Goal: Check status: Check status

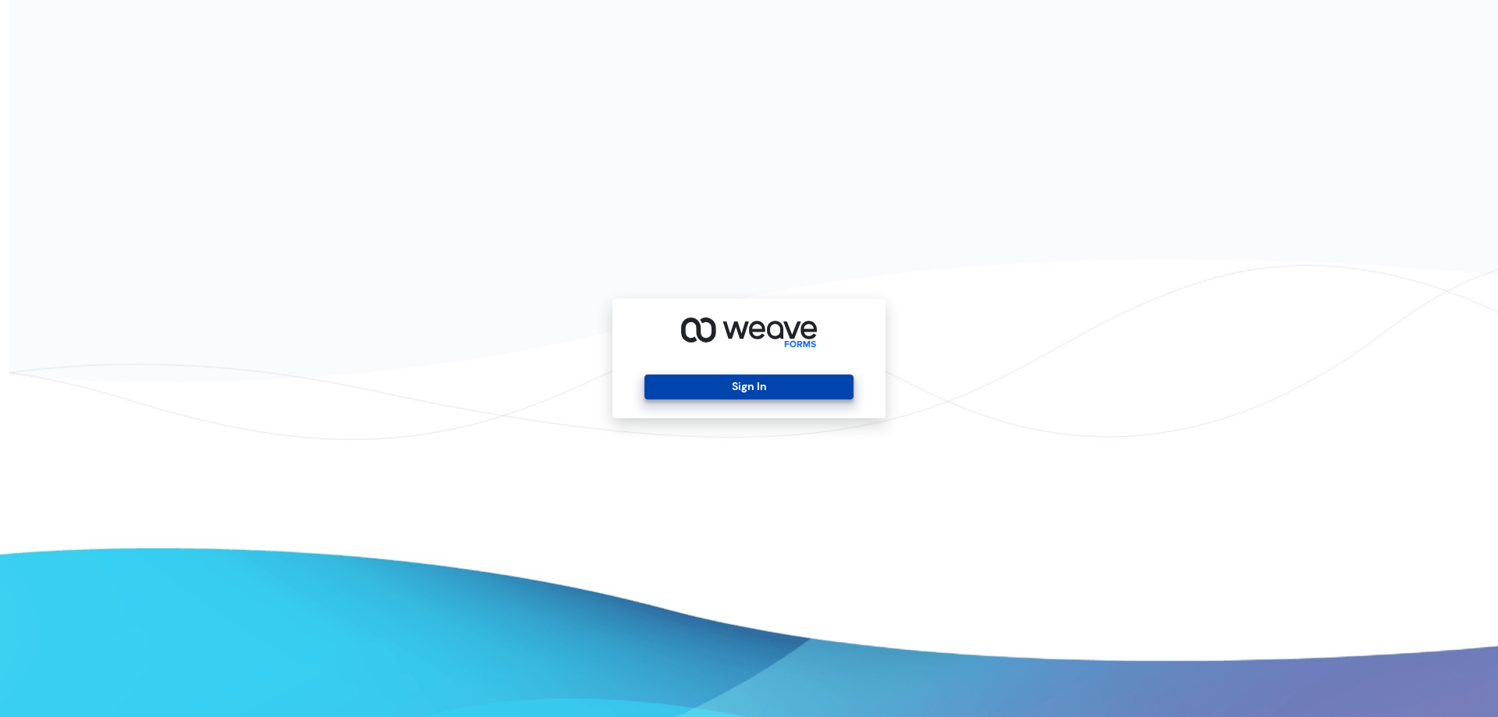
click at [780, 387] on button "Sign In" at bounding box center [749, 387] width 208 height 25
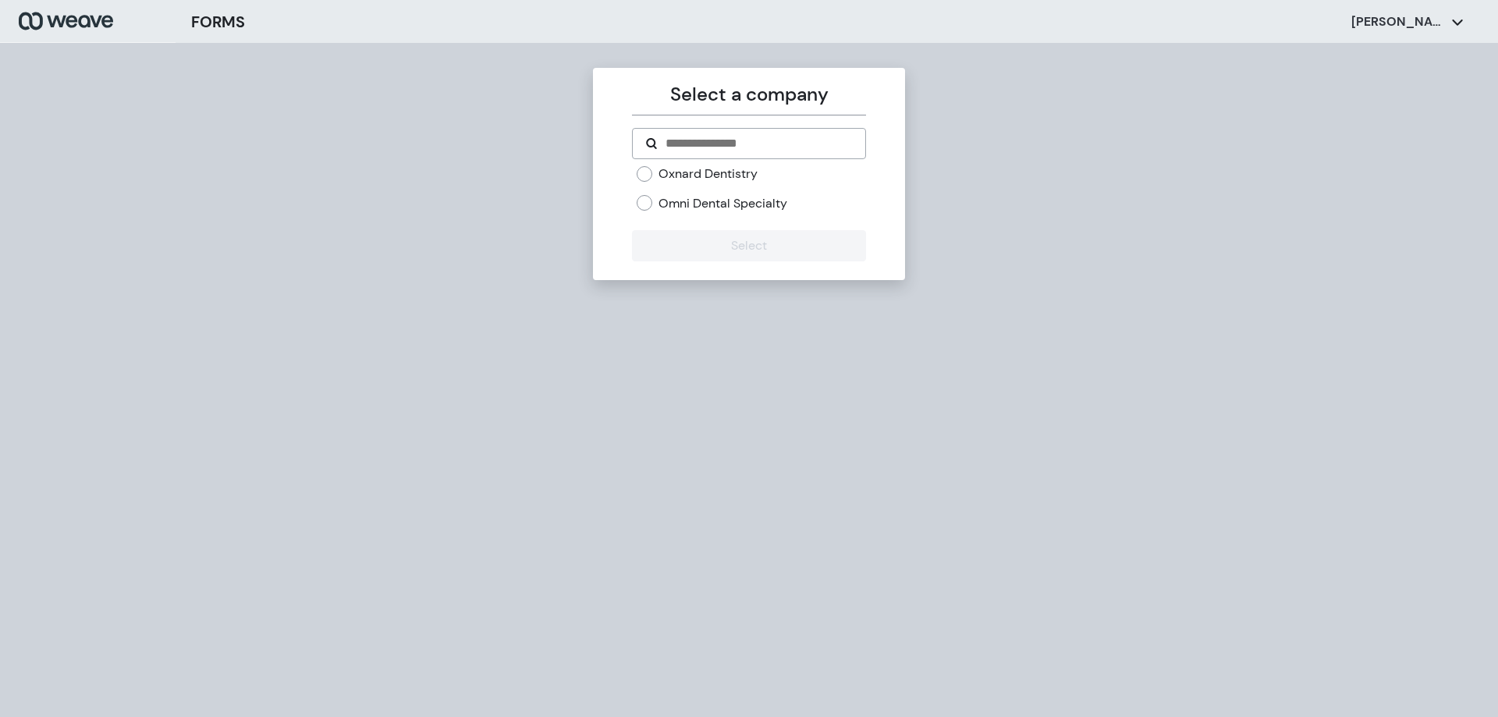
click at [759, 203] on label "Omni Dental Specialty" at bounding box center [723, 203] width 129 height 17
click at [680, 208] on label "Omni Dental Specialty" at bounding box center [723, 203] width 129 height 17
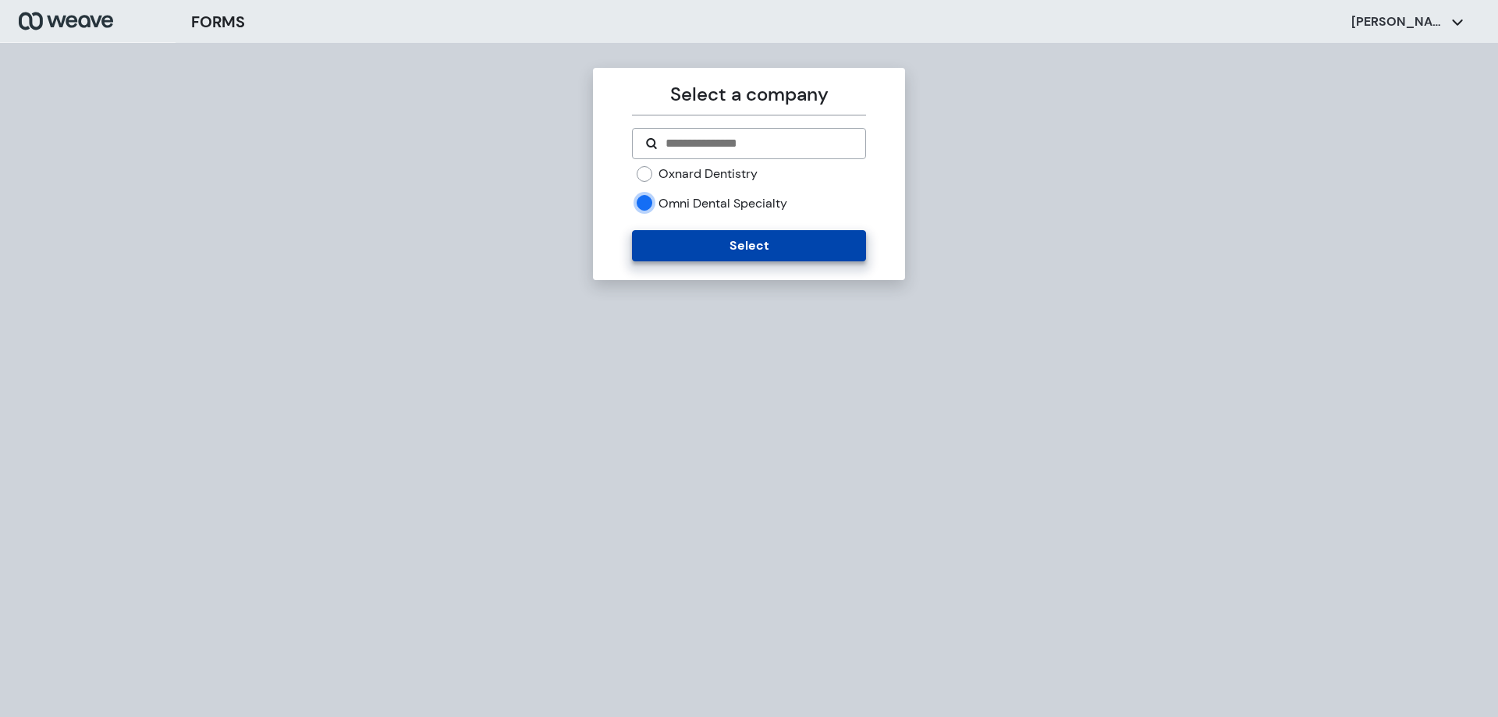
click at [709, 240] on button "Select" at bounding box center [748, 245] width 233 height 31
